Goal: Task Accomplishment & Management: Manage account settings

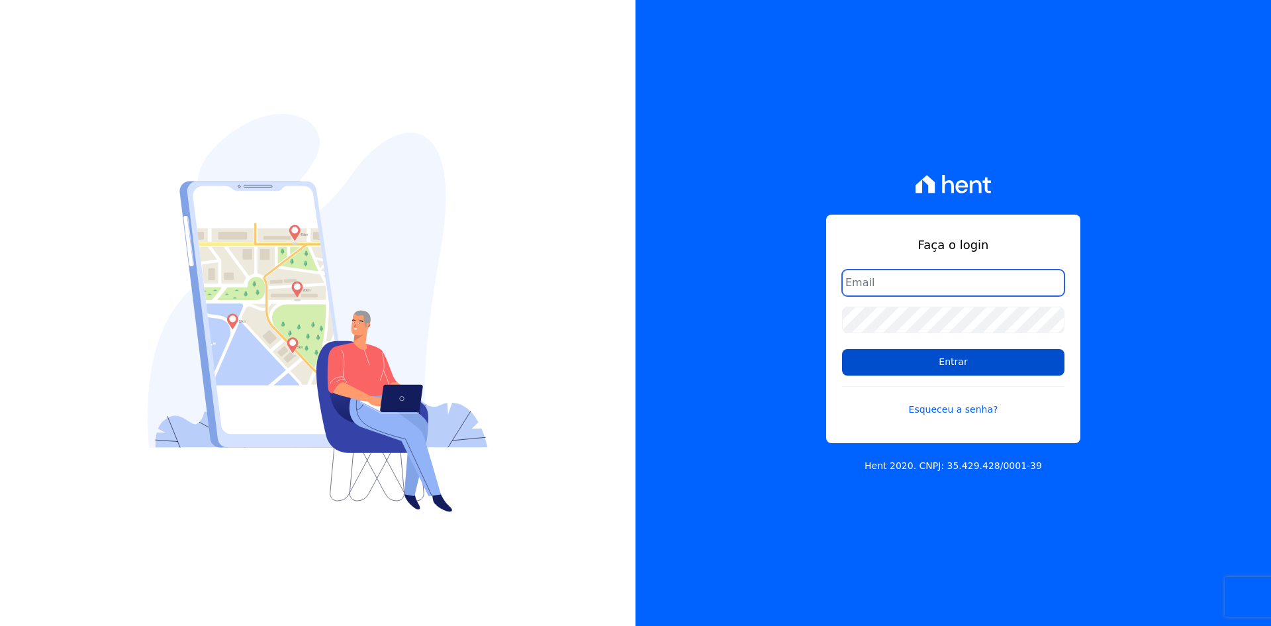
type input "[EMAIL_ADDRESS][DOMAIN_NAME]"
click at [885, 357] on input "Entrar" at bounding box center [953, 362] width 222 height 26
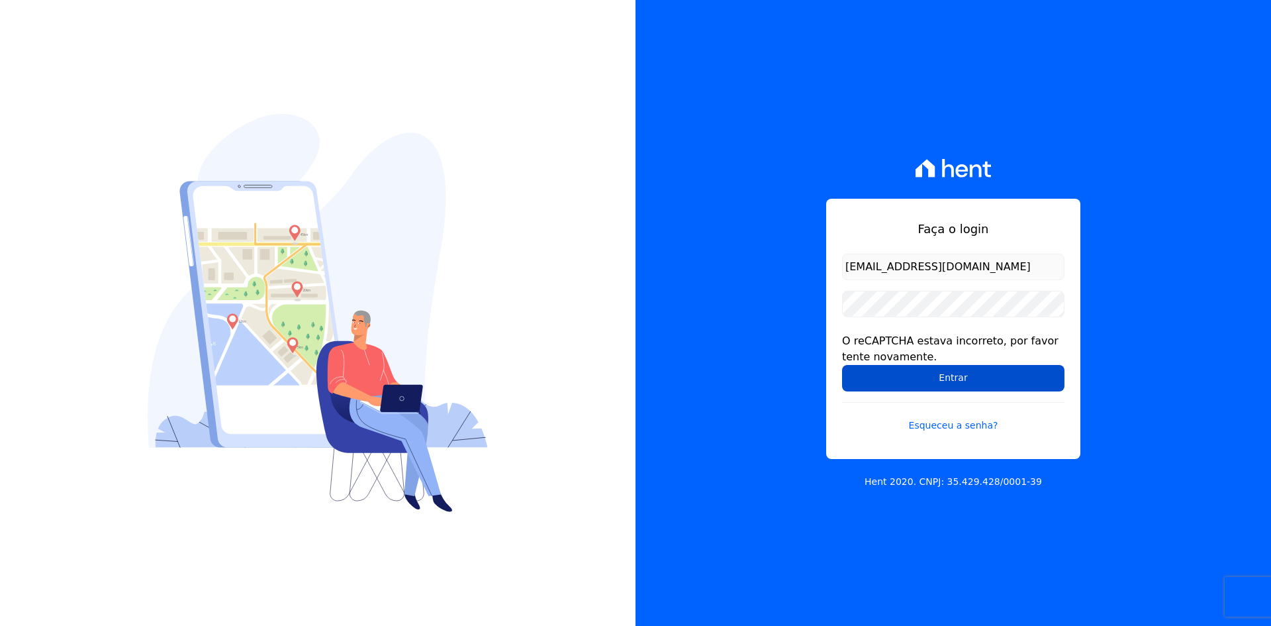
click at [902, 369] on input "Entrar" at bounding box center [953, 378] width 222 height 26
click at [890, 376] on input "Entrar" at bounding box center [953, 378] width 222 height 26
click at [860, 373] on input "Entrar" at bounding box center [953, 378] width 222 height 26
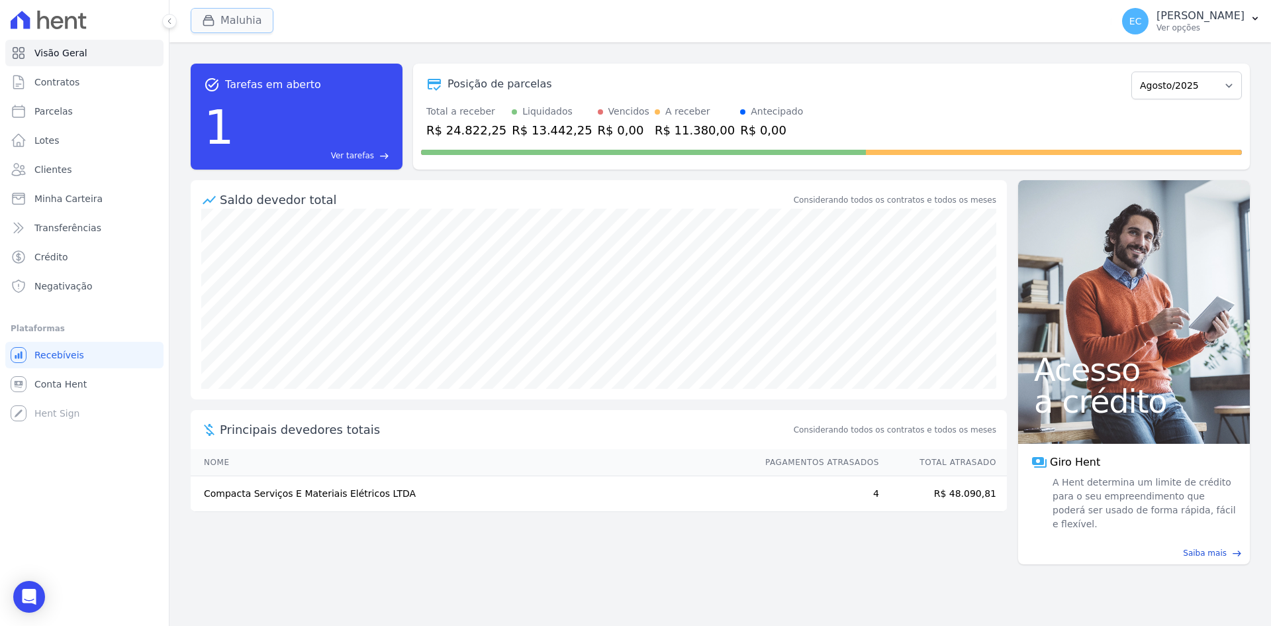
click at [216, 10] on button "Maluhia" at bounding box center [232, 20] width 83 height 25
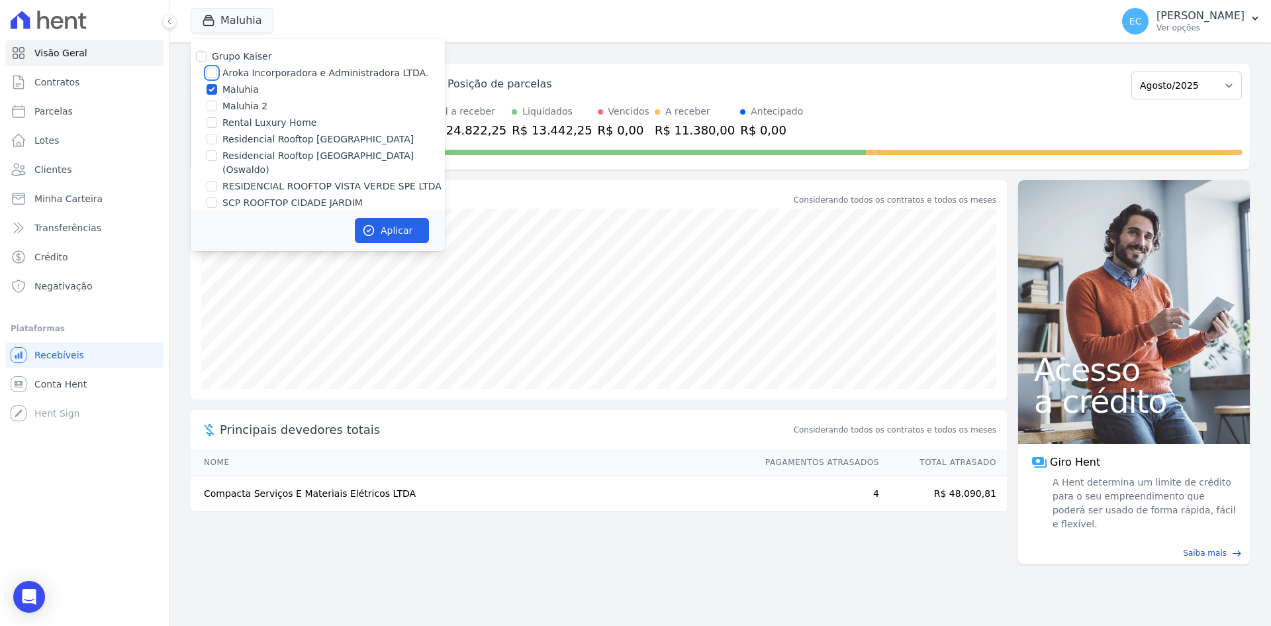
click at [209, 69] on input "Aroka Incorporadora e Administradora LTDA." at bounding box center [212, 73] width 11 height 11
checkbox input "true"
click at [209, 90] on input "Maluhia" at bounding box center [212, 89] width 11 height 11
checkbox input "false"
click at [380, 224] on button "Aplicar" at bounding box center [392, 230] width 74 height 25
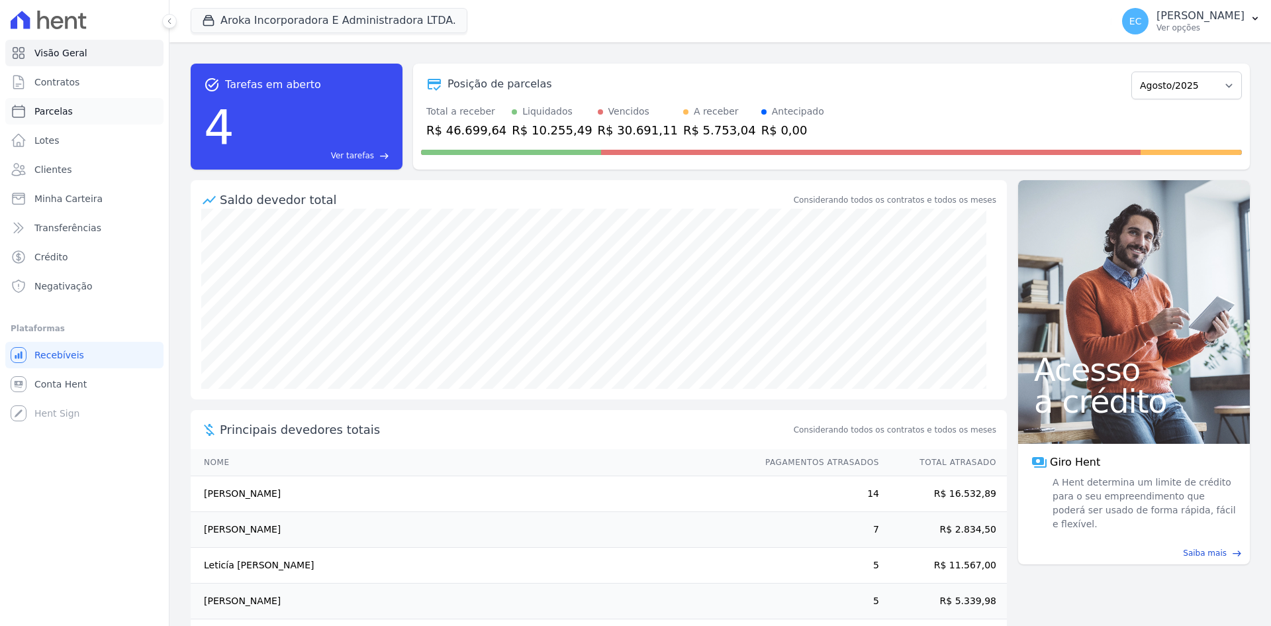
click at [85, 111] on link "Parcelas" at bounding box center [84, 111] width 158 height 26
select select
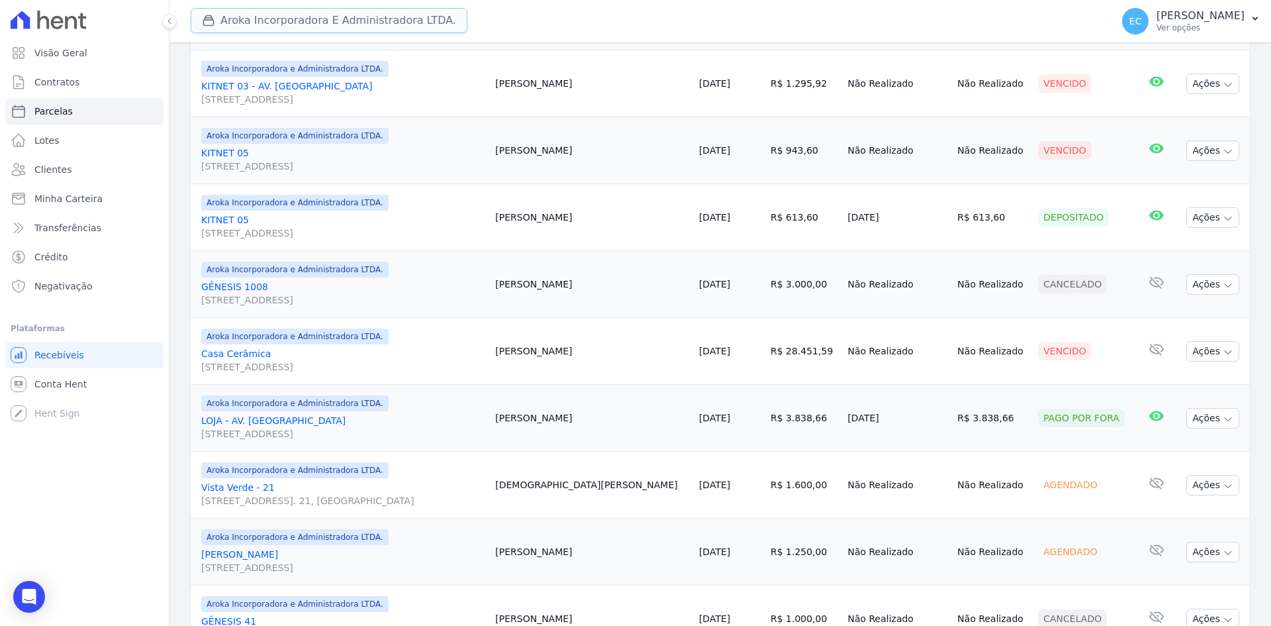
scroll to position [662, 0]
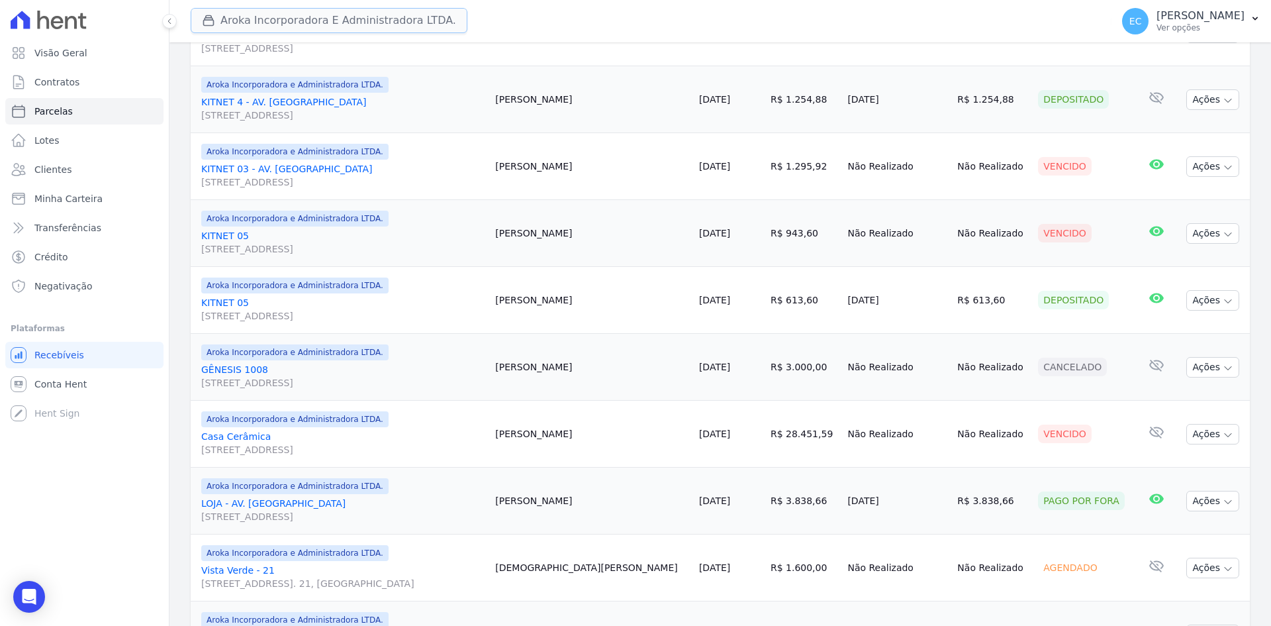
click at [210, 20] on icon "button" at bounding box center [209, 21] width 10 height 10
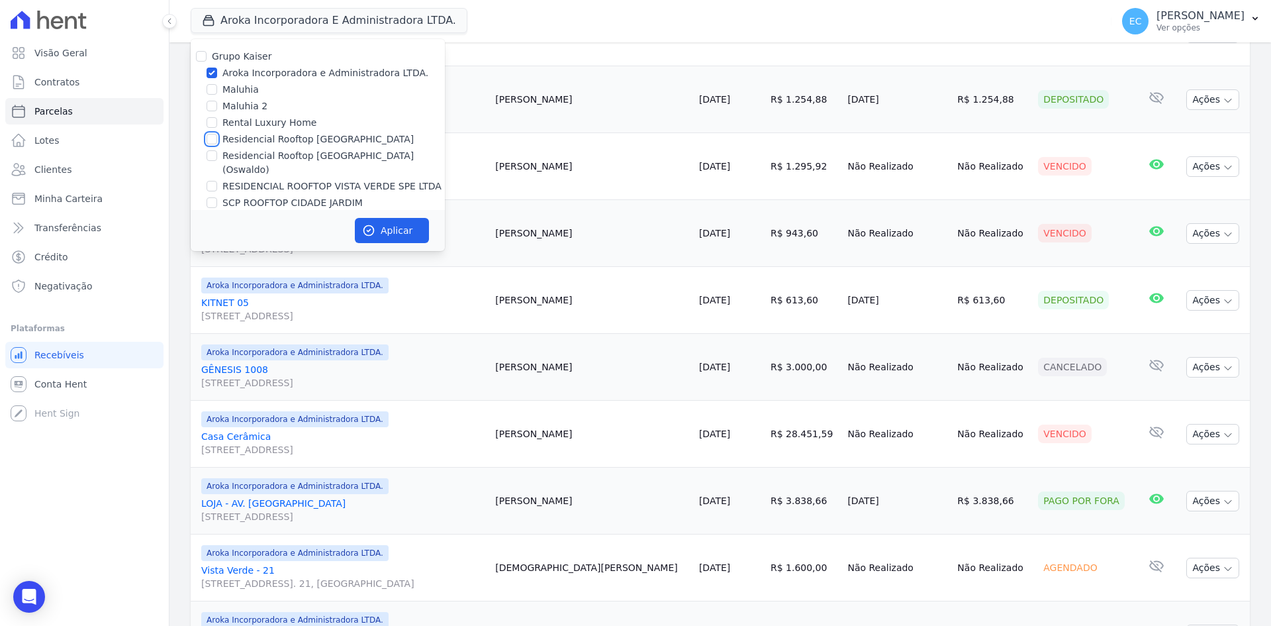
click at [212, 137] on input "Residencial Rooftop Vista Verde" at bounding box center [212, 139] width 11 height 11
checkbox input "true"
click at [214, 74] on input "Aroka Incorporadora e Administradora LTDA." at bounding box center [212, 73] width 11 height 11
checkbox input "false"
click at [384, 220] on button "Aplicar" at bounding box center [392, 230] width 74 height 25
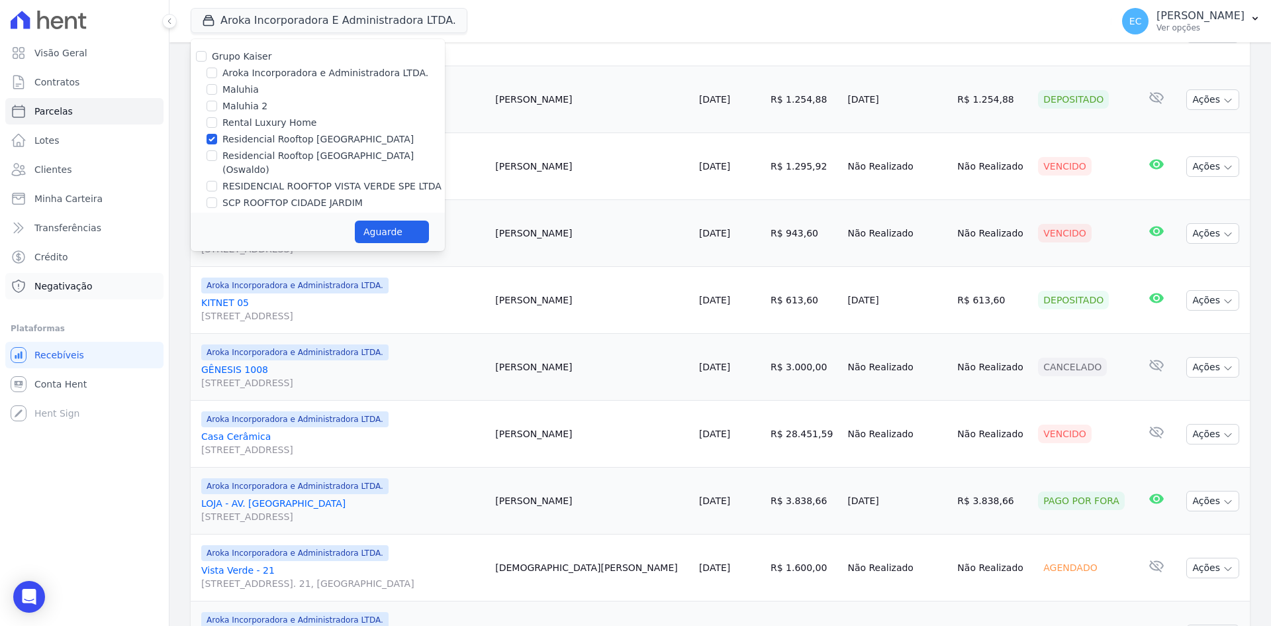
select select
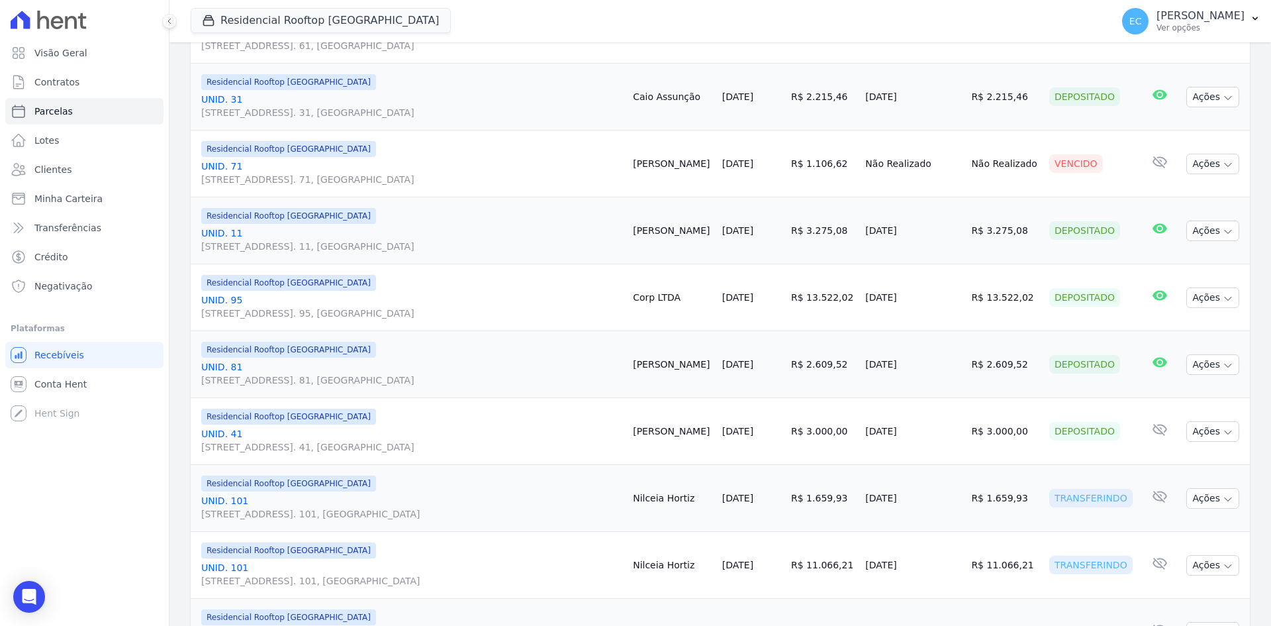
scroll to position [860, 0]
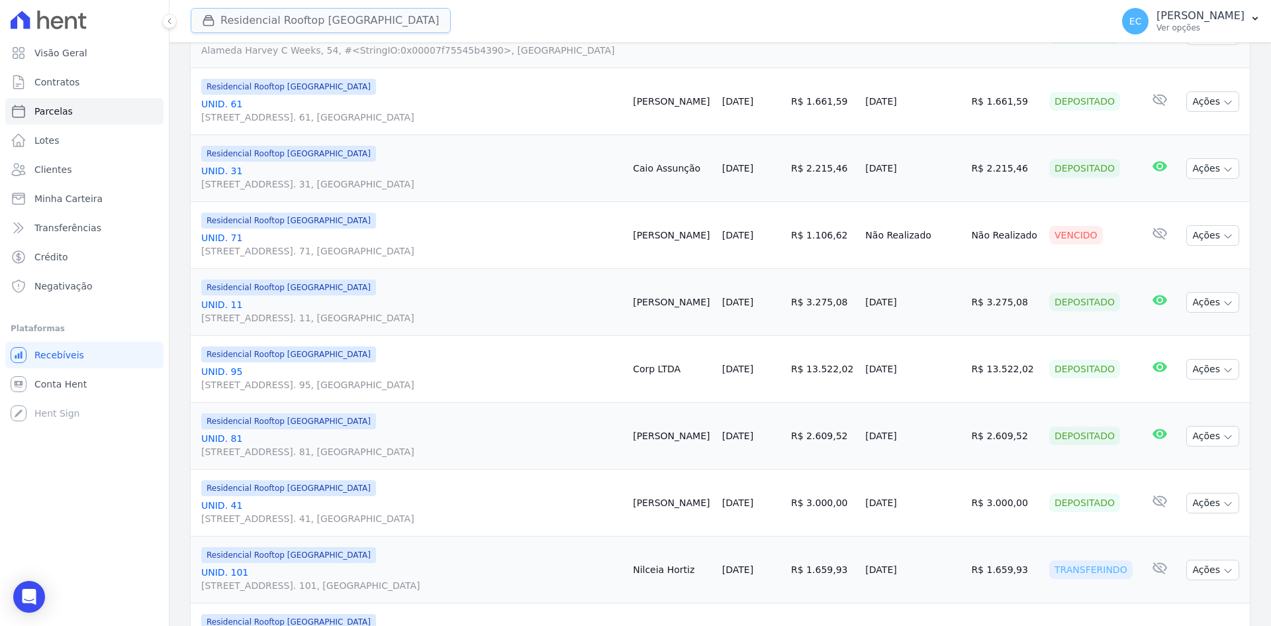
click at [251, 23] on button "Residencial Rooftop Vista Verde" at bounding box center [321, 20] width 260 height 25
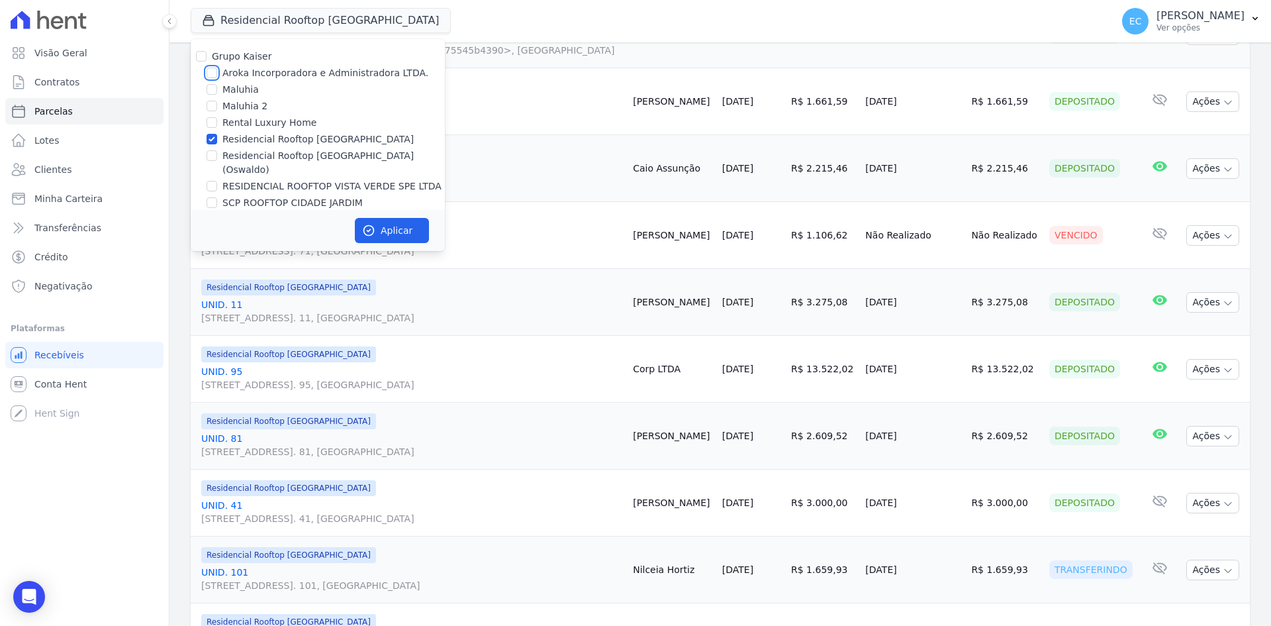
click at [212, 70] on input "Aroka Incorporadora e Administradora LTDA." at bounding box center [212, 73] width 11 height 11
checkbox input "true"
click at [212, 135] on input "Residencial Rooftop Vista Verde" at bounding box center [212, 139] width 11 height 11
checkbox input "false"
click at [415, 234] on button "Aplicar" at bounding box center [392, 230] width 74 height 25
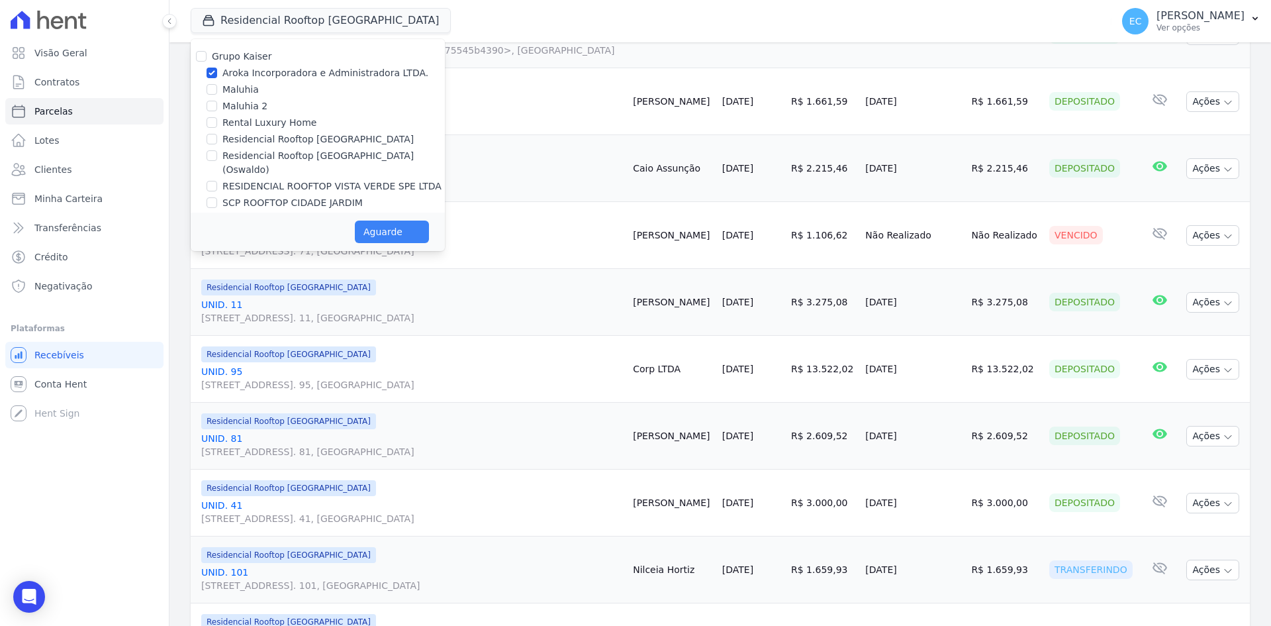
select select
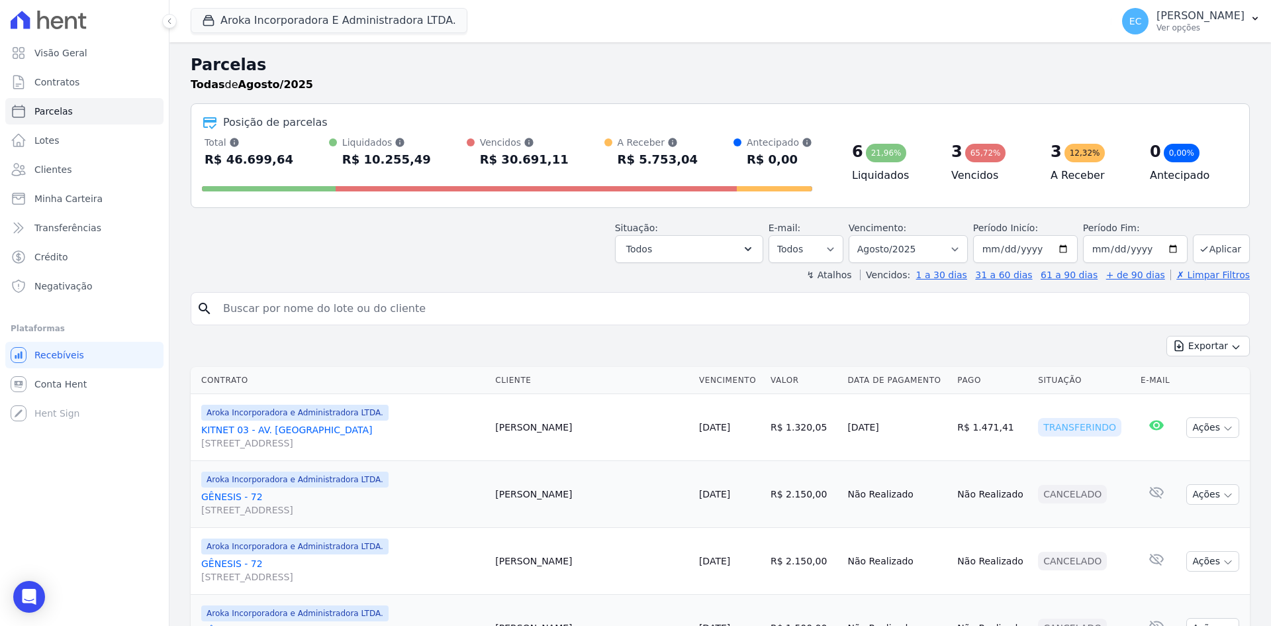
click at [539, 261] on div "Situação: Agendado Em Aberto Pago Processando Cancelado Vencido Transferindo De…" at bounding box center [720, 239] width 1059 height 47
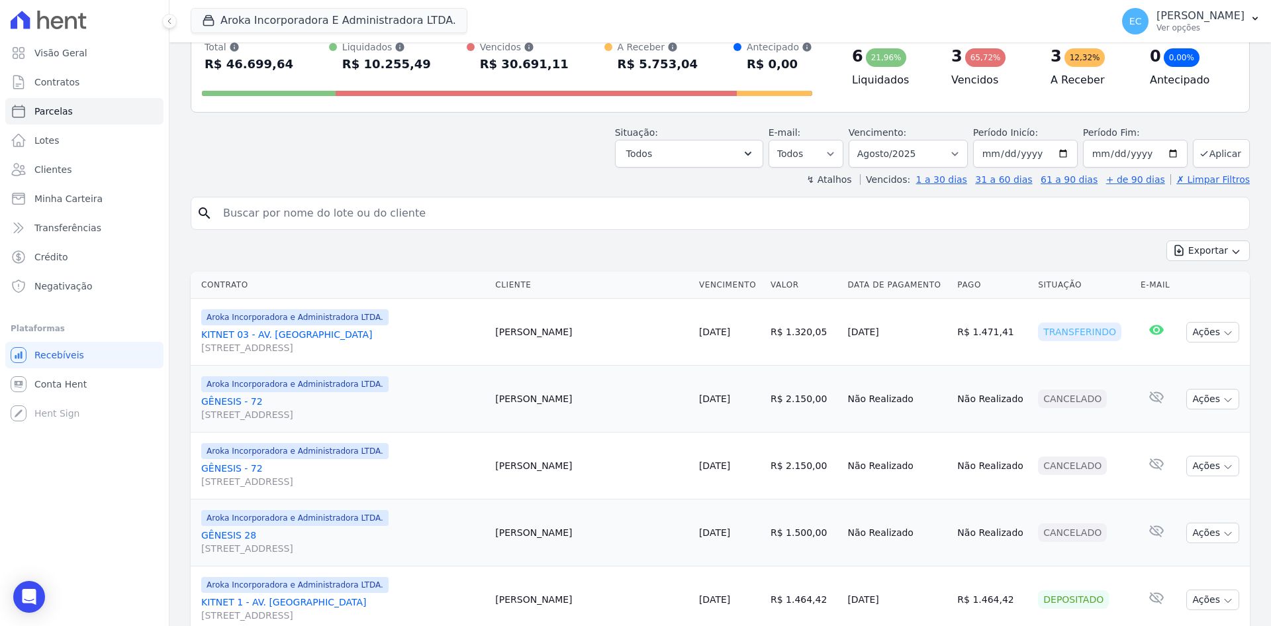
scroll to position [0, 0]
